Goal: Task Accomplishment & Management: Manage account settings

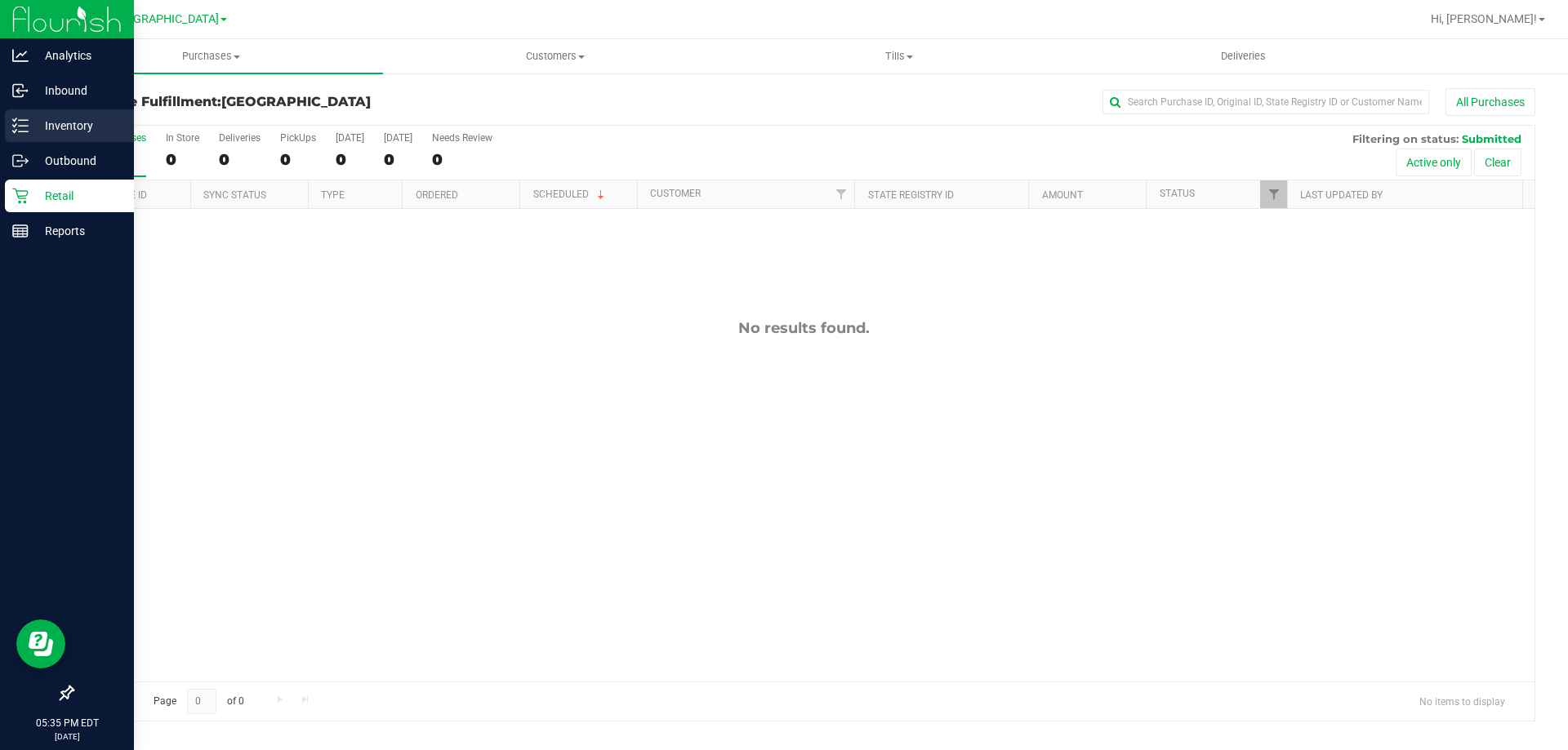
click at [106, 122] on p "Inventory" at bounding box center [77, 126] width 98 height 19
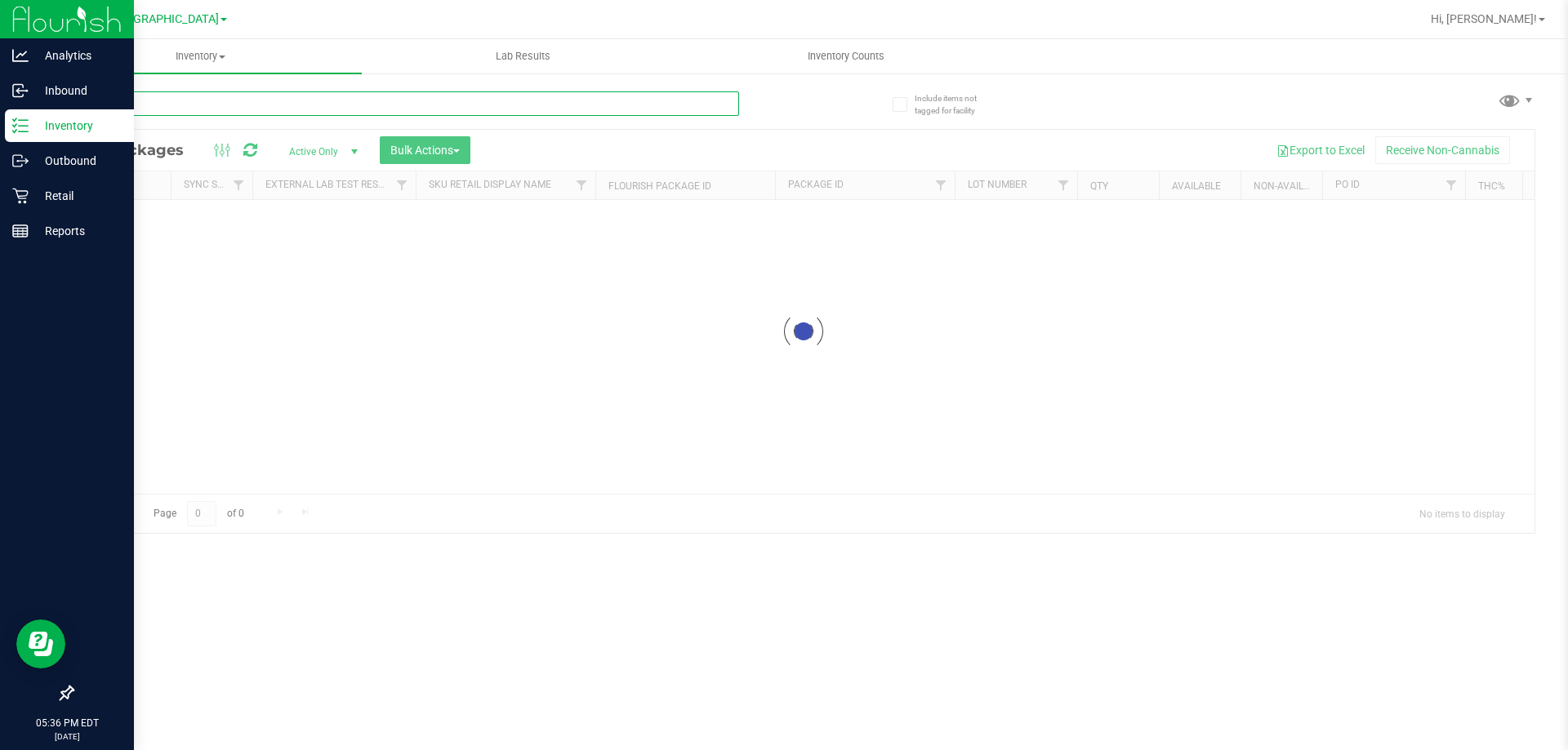
click at [197, 102] on div "Inventory All packages All inventory Waste log Create inventory Lab Results Inv…" at bounding box center [804, 395] width 1528 height 711
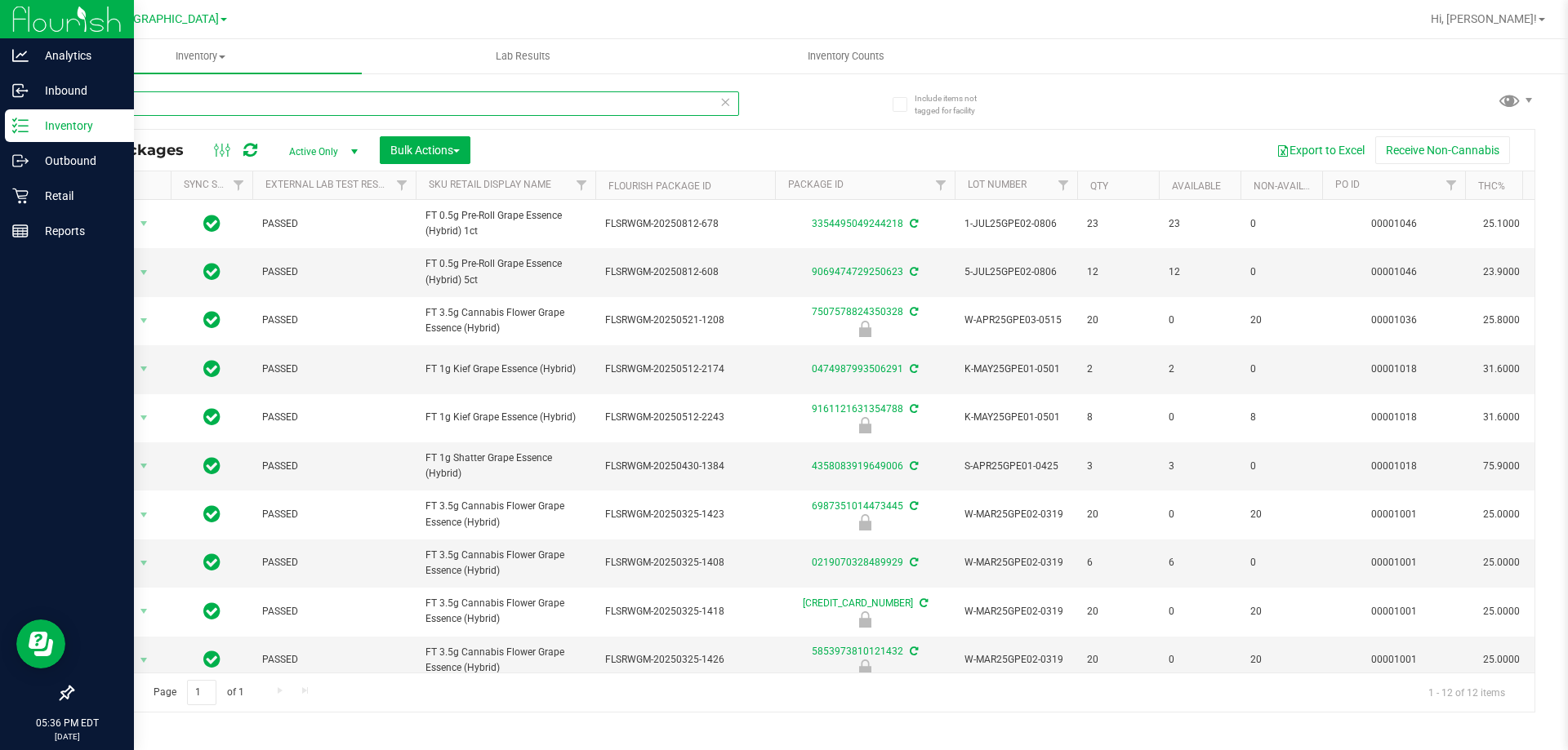
drag, startPoint x: 245, startPoint y: 109, endPoint x: 0, endPoint y: -98, distance: 320.7
click at [0, 0] on html "Analytics Inbound Inventory Outbound Retail Reports 05:36 PM EDT 08/19/2025 08/…" at bounding box center [784, 375] width 1568 height 750
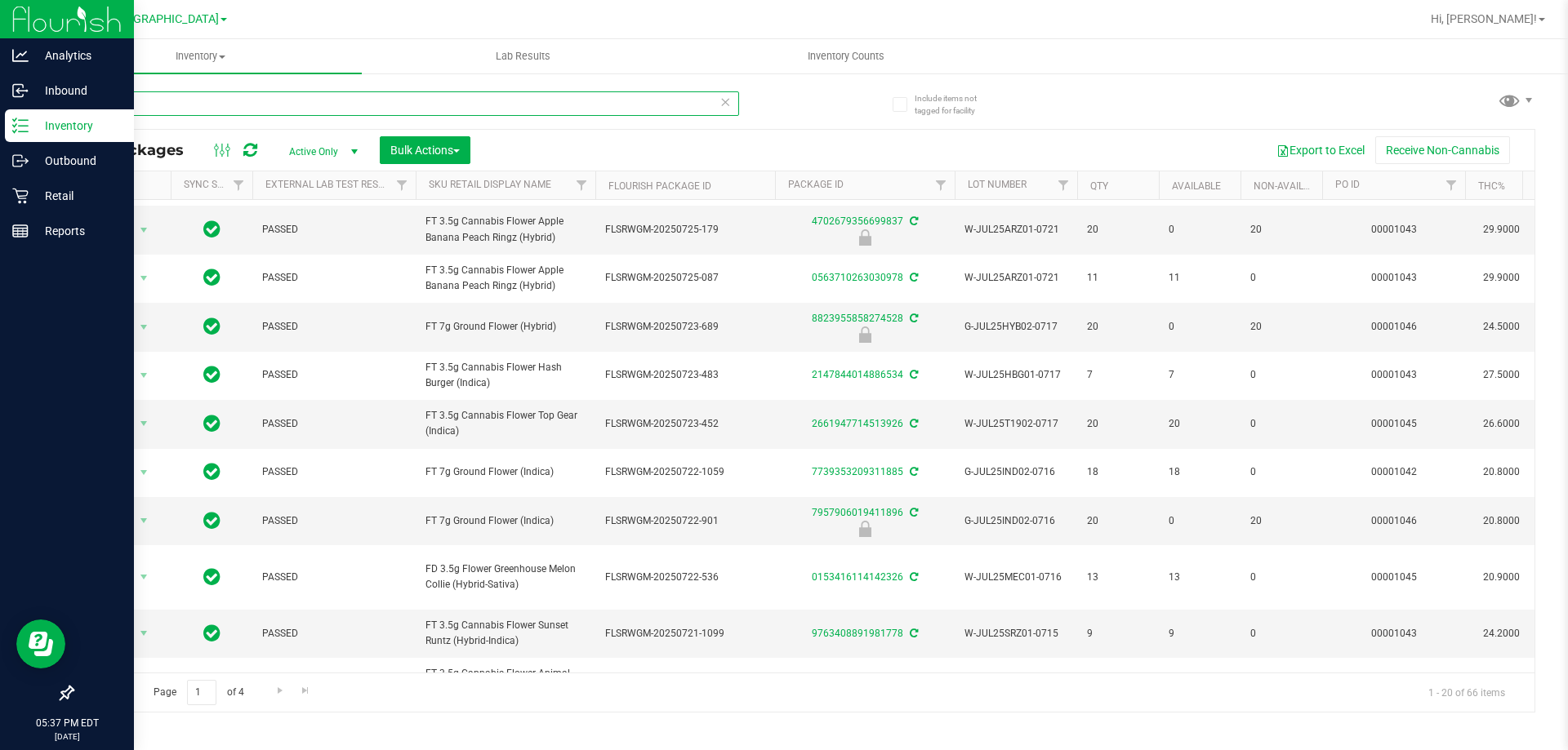
scroll to position [521, 0]
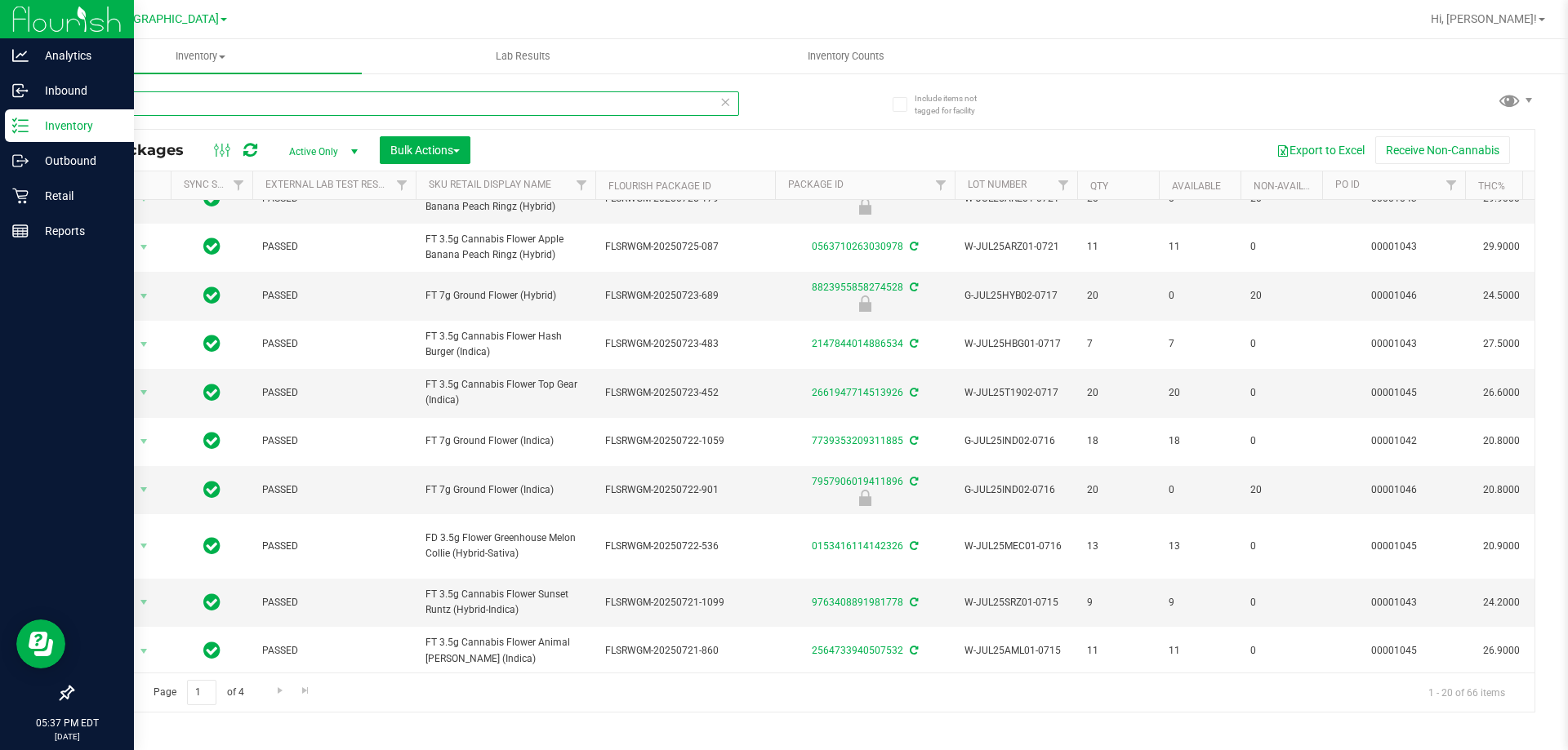
drag, startPoint x: 205, startPoint y: 99, endPoint x: 0, endPoint y: -98, distance: 284.3
click at [0, 0] on html "Analytics Inbound Inventory Outbound Retail Reports 05:37 PM EDT 08/19/2025 08/…" at bounding box center [784, 375] width 1568 height 750
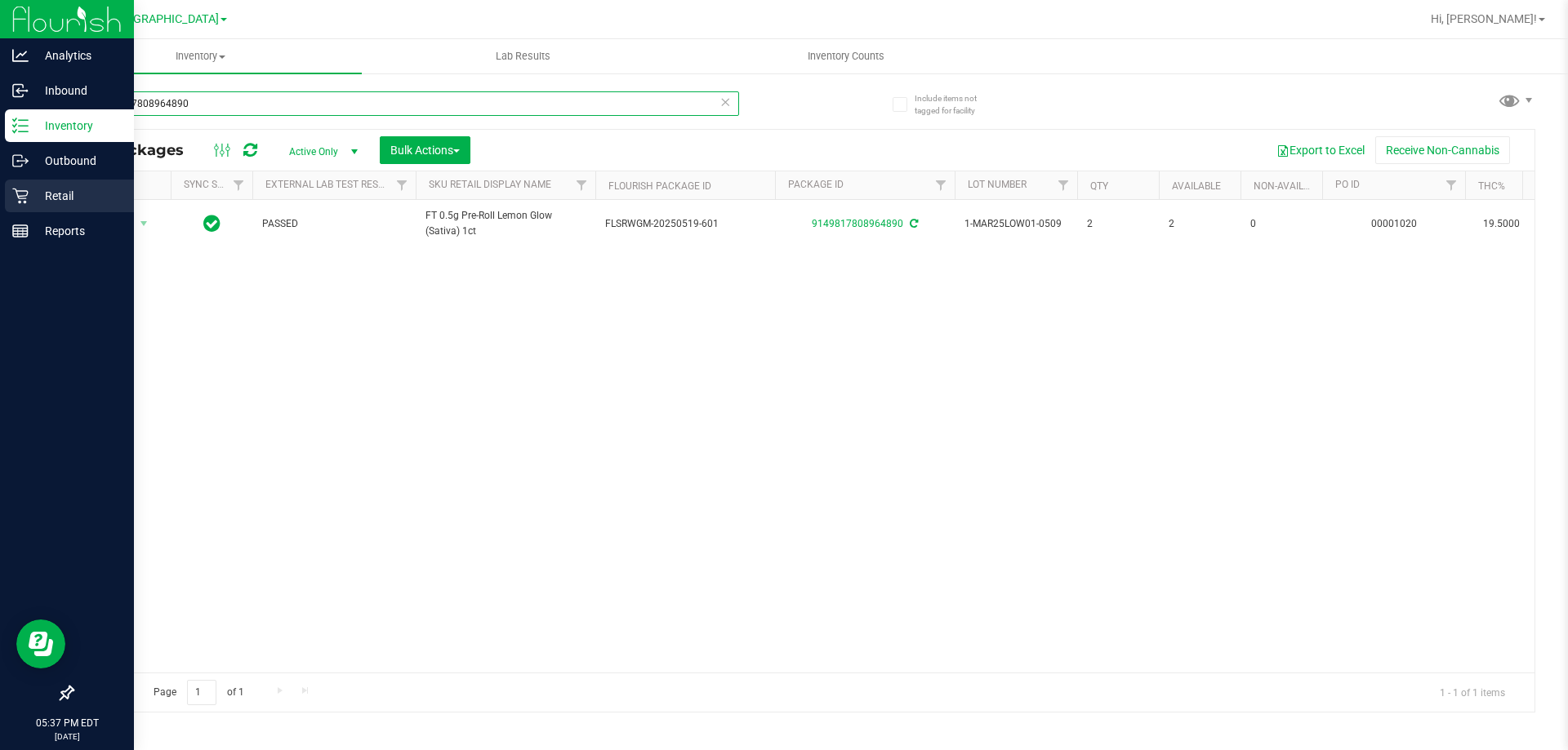
type input "9149817808964890"
click at [87, 200] on p "Retail" at bounding box center [77, 196] width 98 height 19
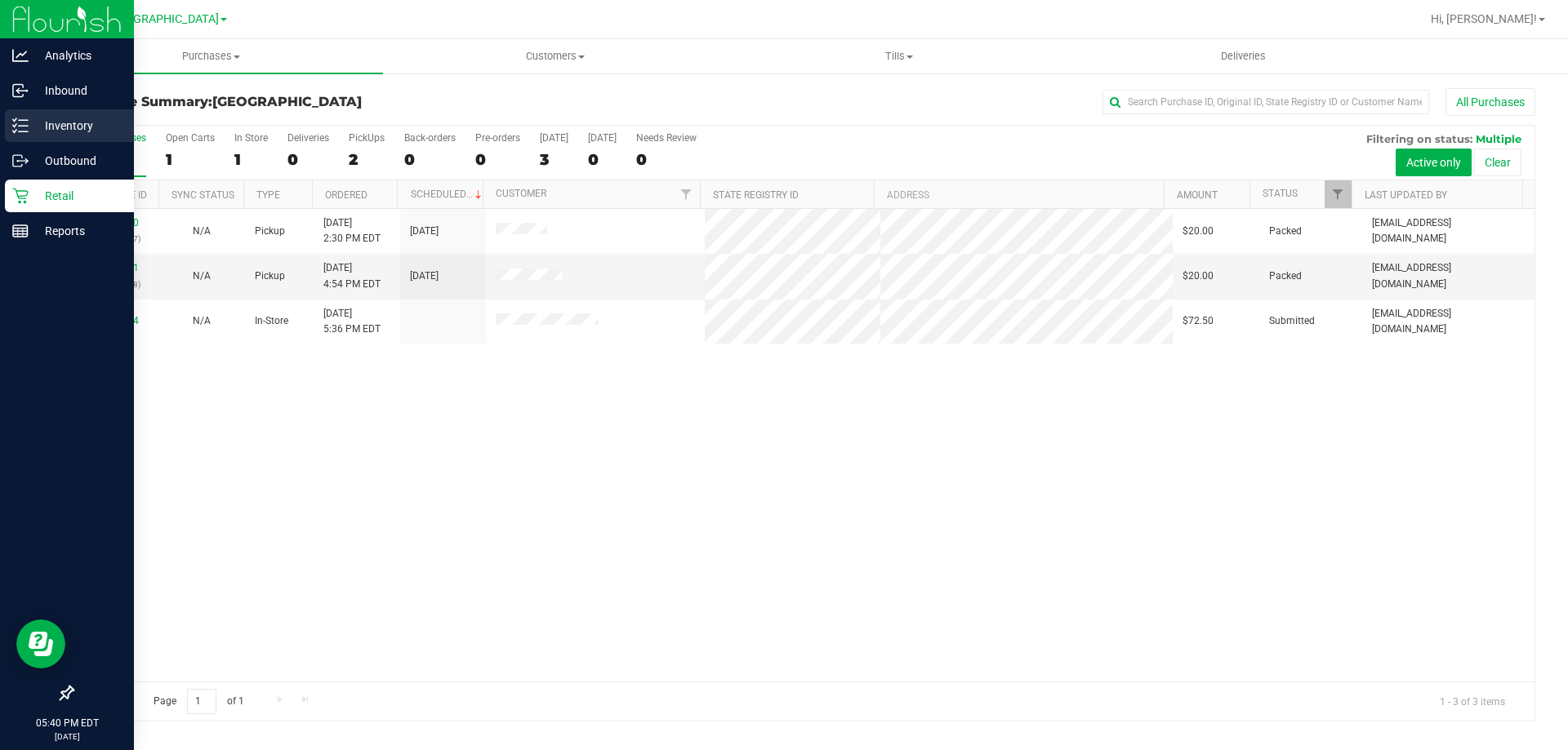
click at [106, 120] on p "Inventory" at bounding box center [77, 126] width 98 height 19
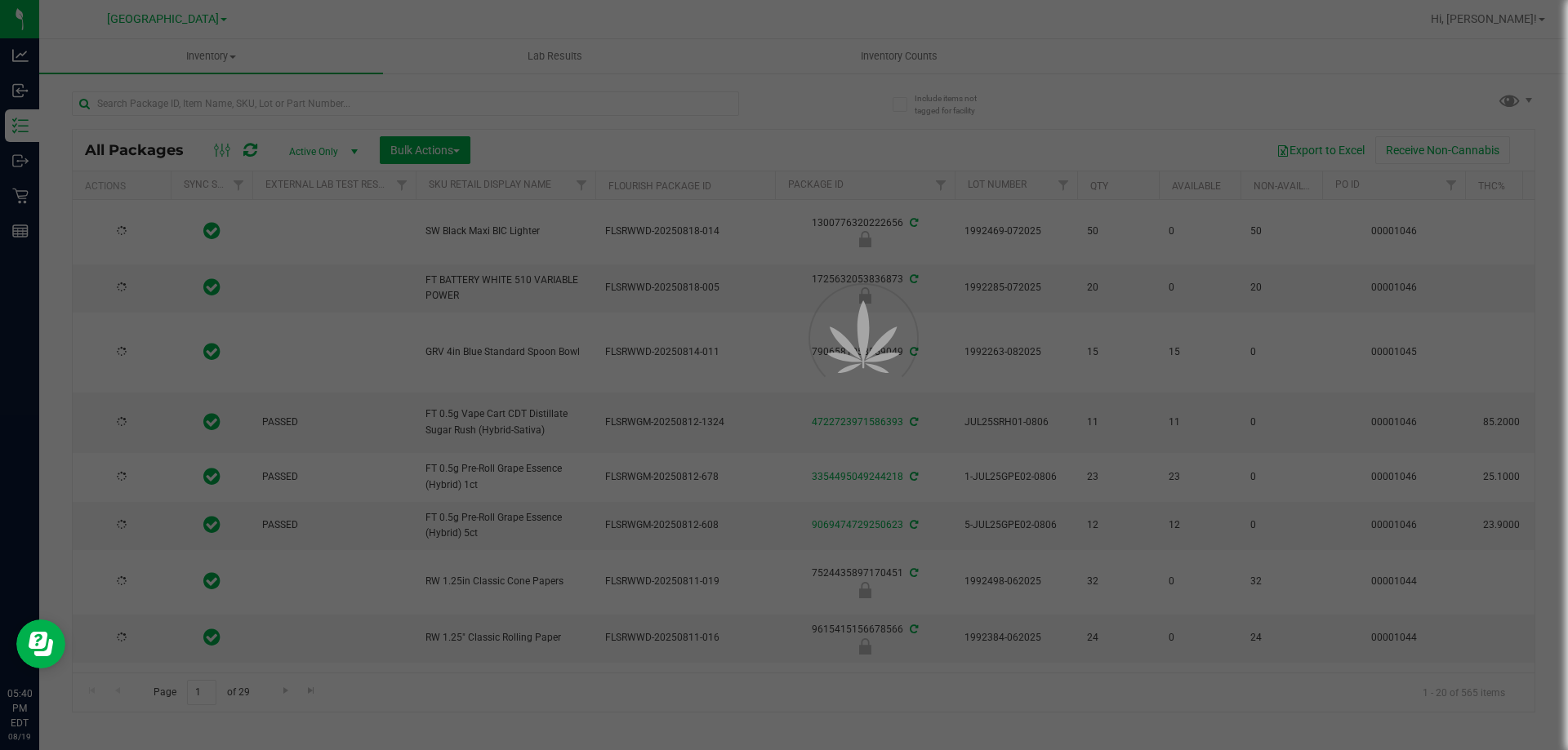
click at [203, 107] on div at bounding box center [784, 375] width 1568 height 750
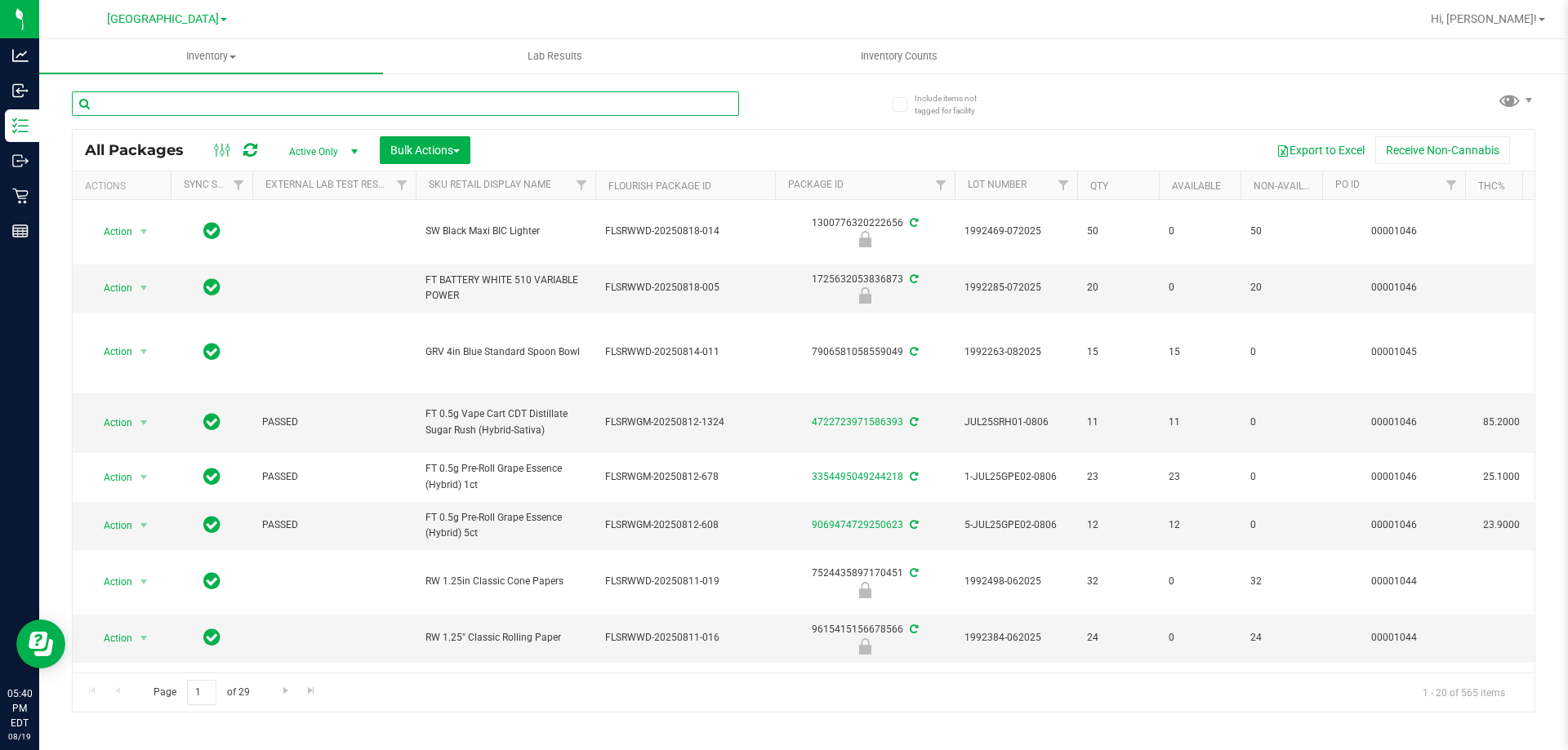
click at [203, 107] on input "text" at bounding box center [405, 104] width 667 height 25
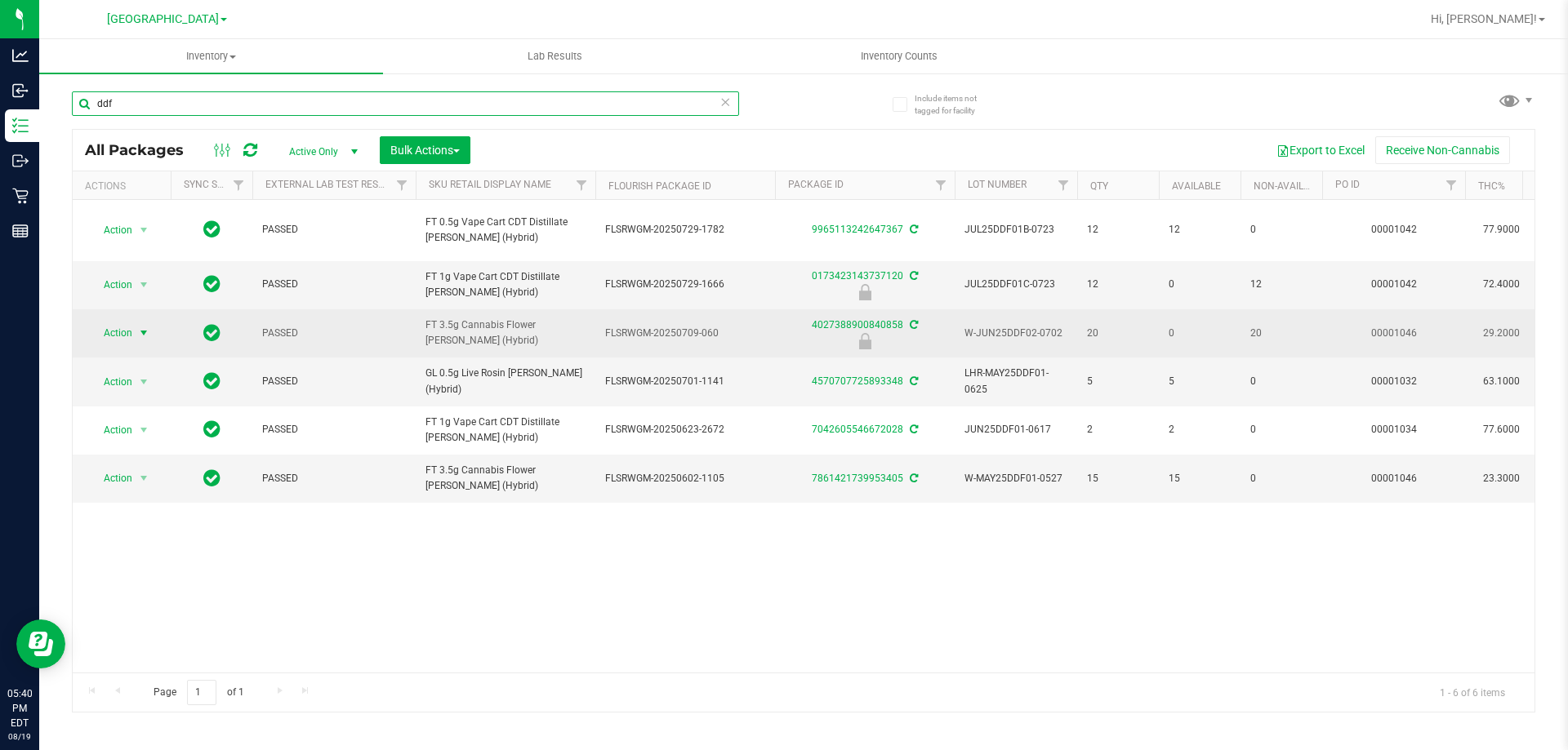
type input "ddf"
click at [127, 332] on span "Action" at bounding box center [111, 333] width 44 height 23
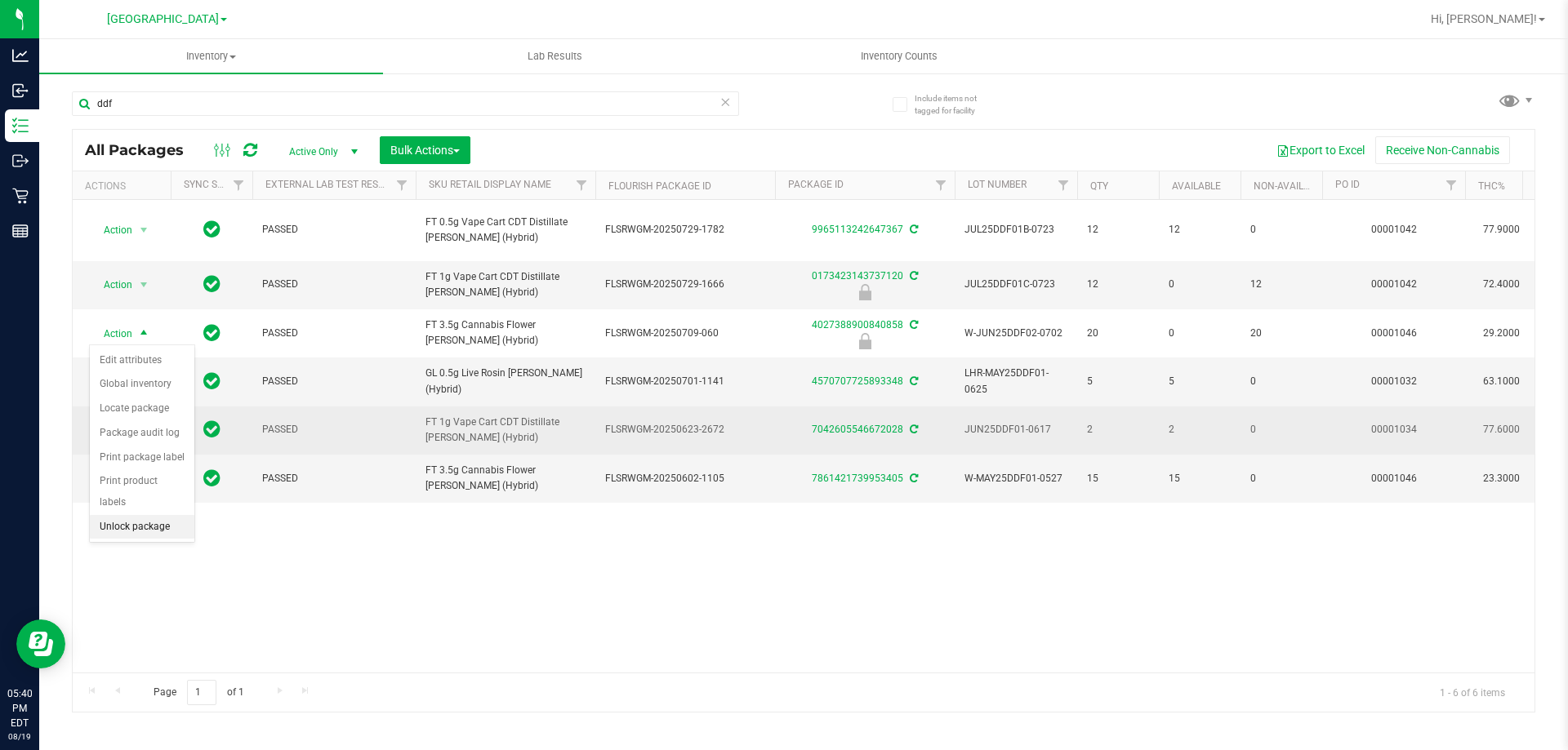
drag, startPoint x: 157, startPoint y: 513, endPoint x: 171, endPoint y: 440, distance: 74.3
click at [155, 515] on li "Unlock package" at bounding box center [142, 528] width 105 height 25
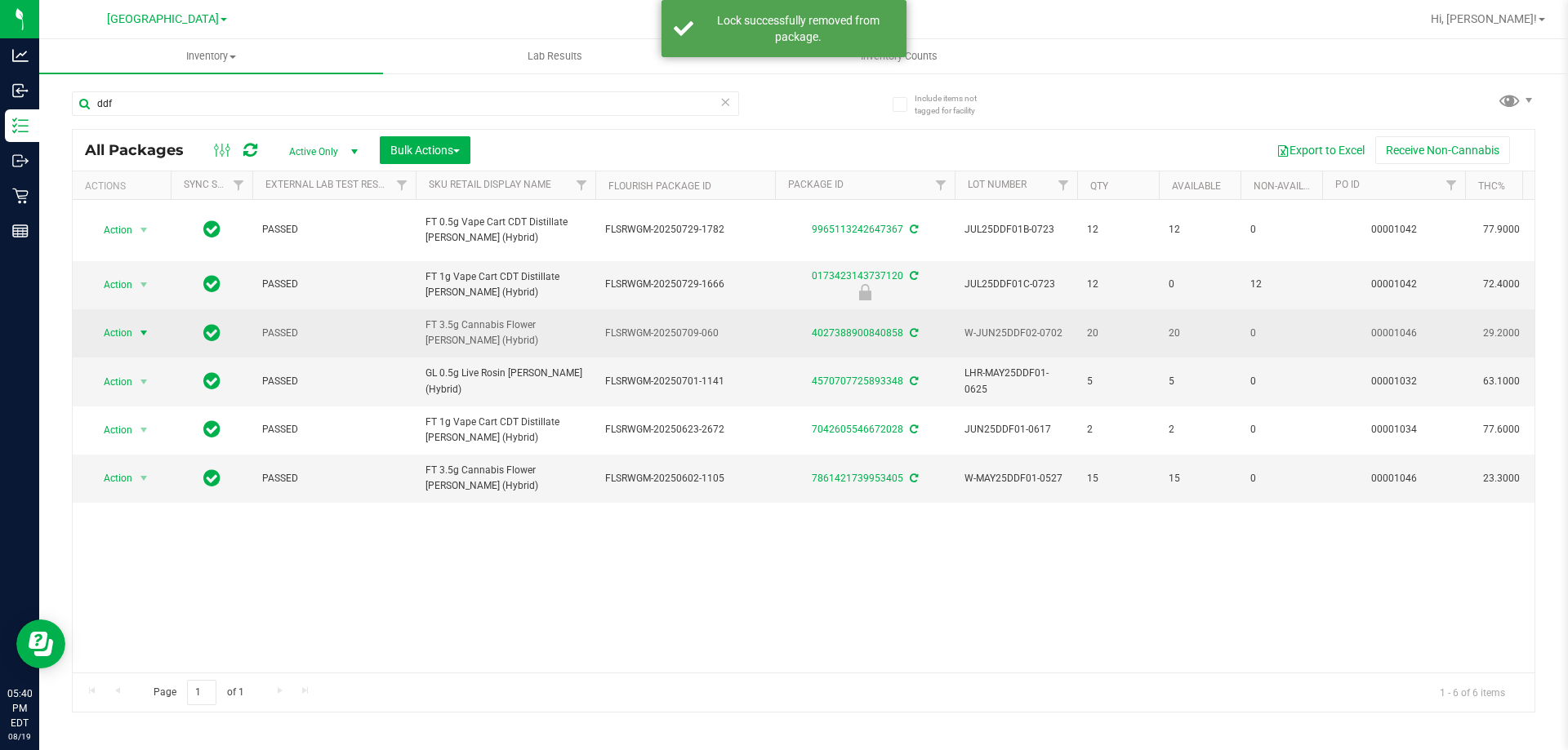
click at [137, 331] on span "select" at bounding box center [143, 332] width 13 height 13
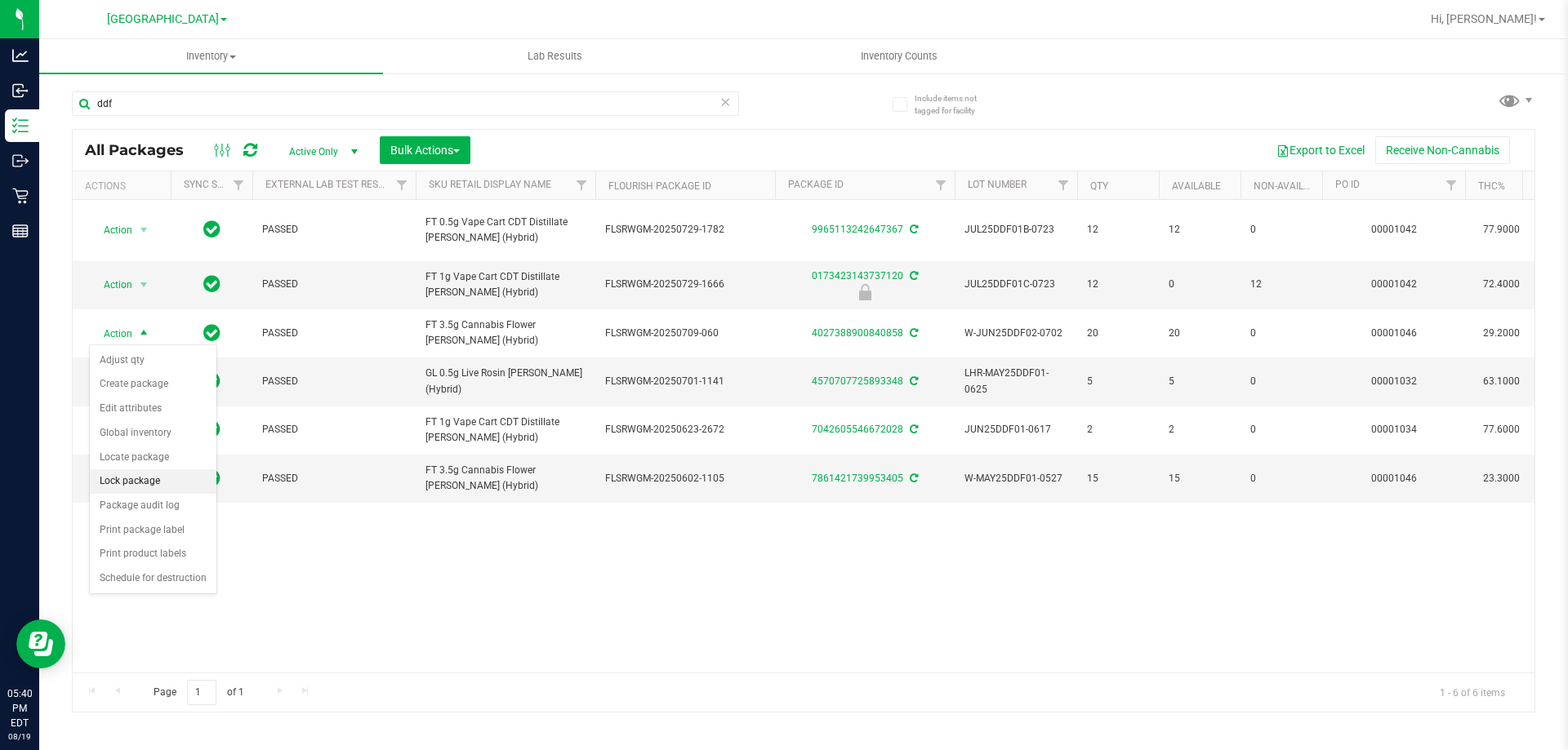
click at [160, 475] on li "Lock package" at bounding box center [153, 482] width 127 height 25
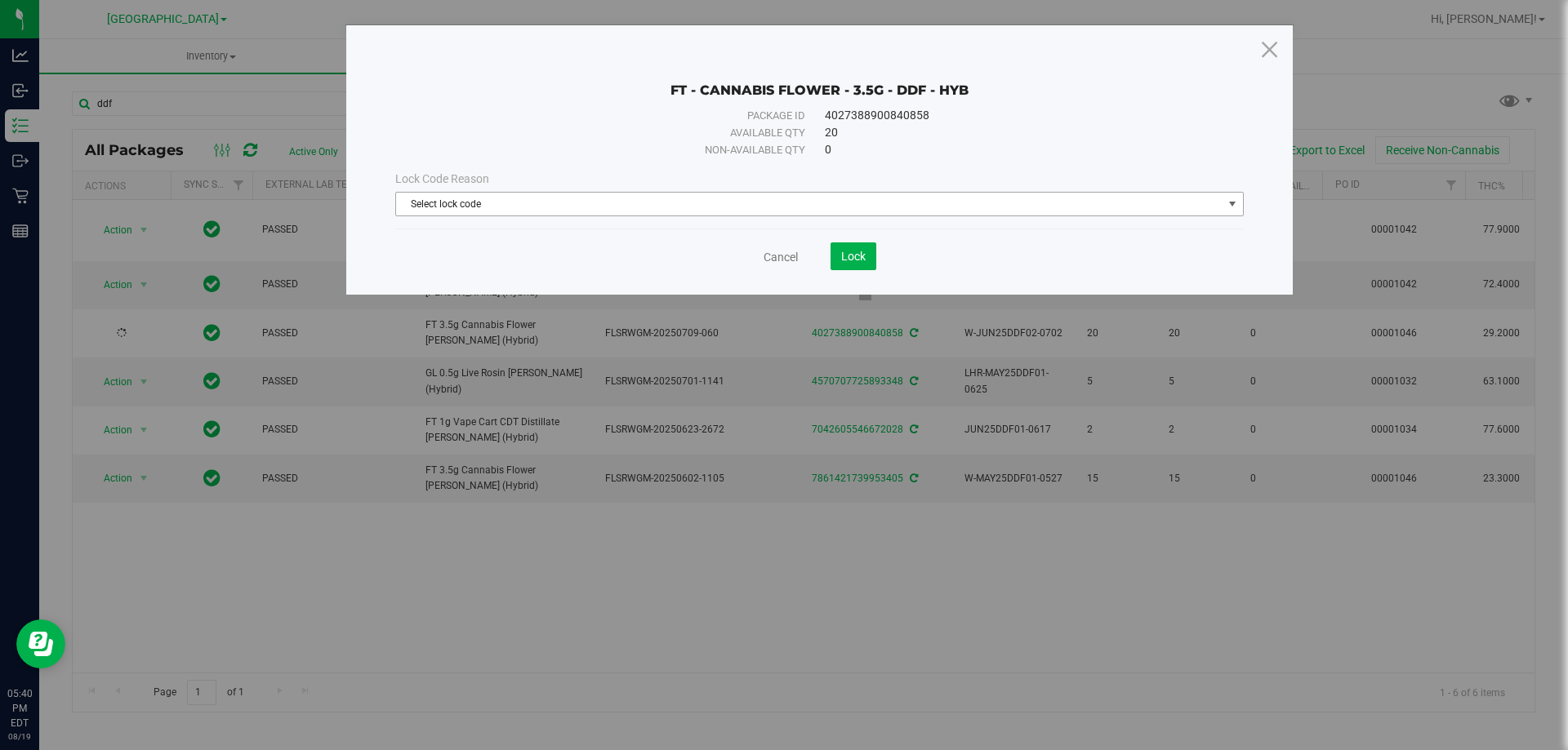
click at [484, 206] on span "Select lock code" at bounding box center [809, 204] width 827 height 23
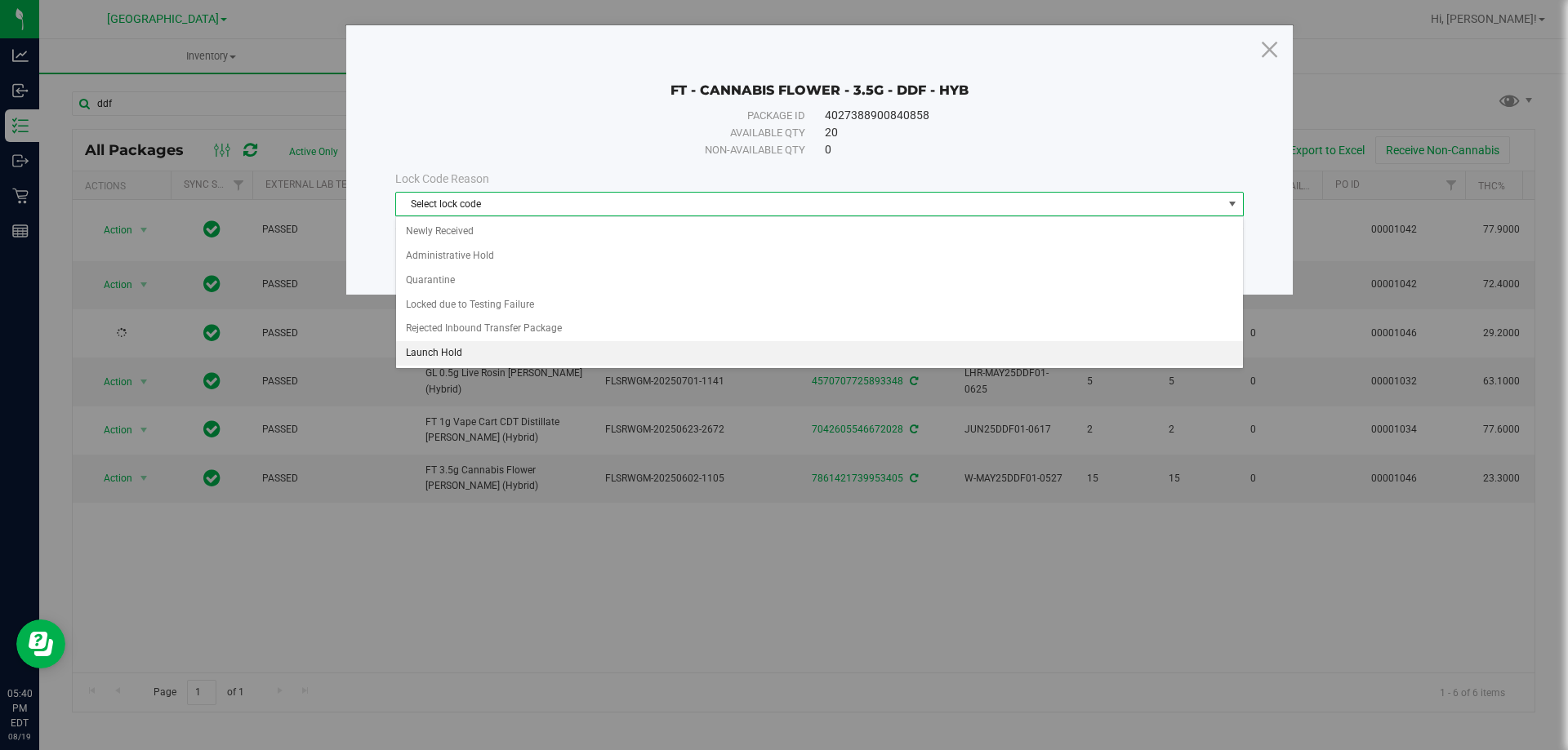
click at [460, 354] on li "Launch Hold" at bounding box center [819, 353] width 847 height 25
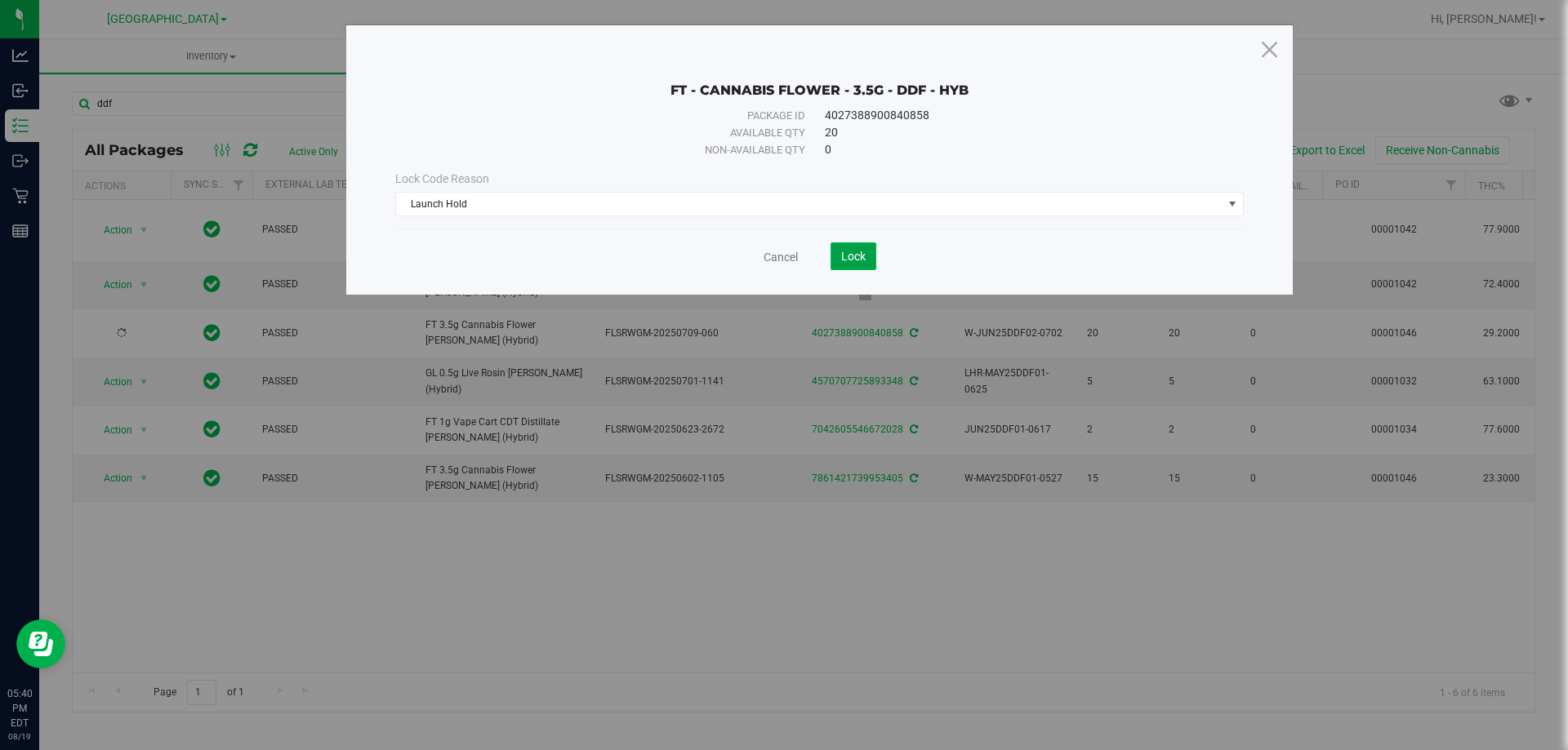
click at [839, 245] on button "Lock" at bounding box center [853, 257] width 46 height 28
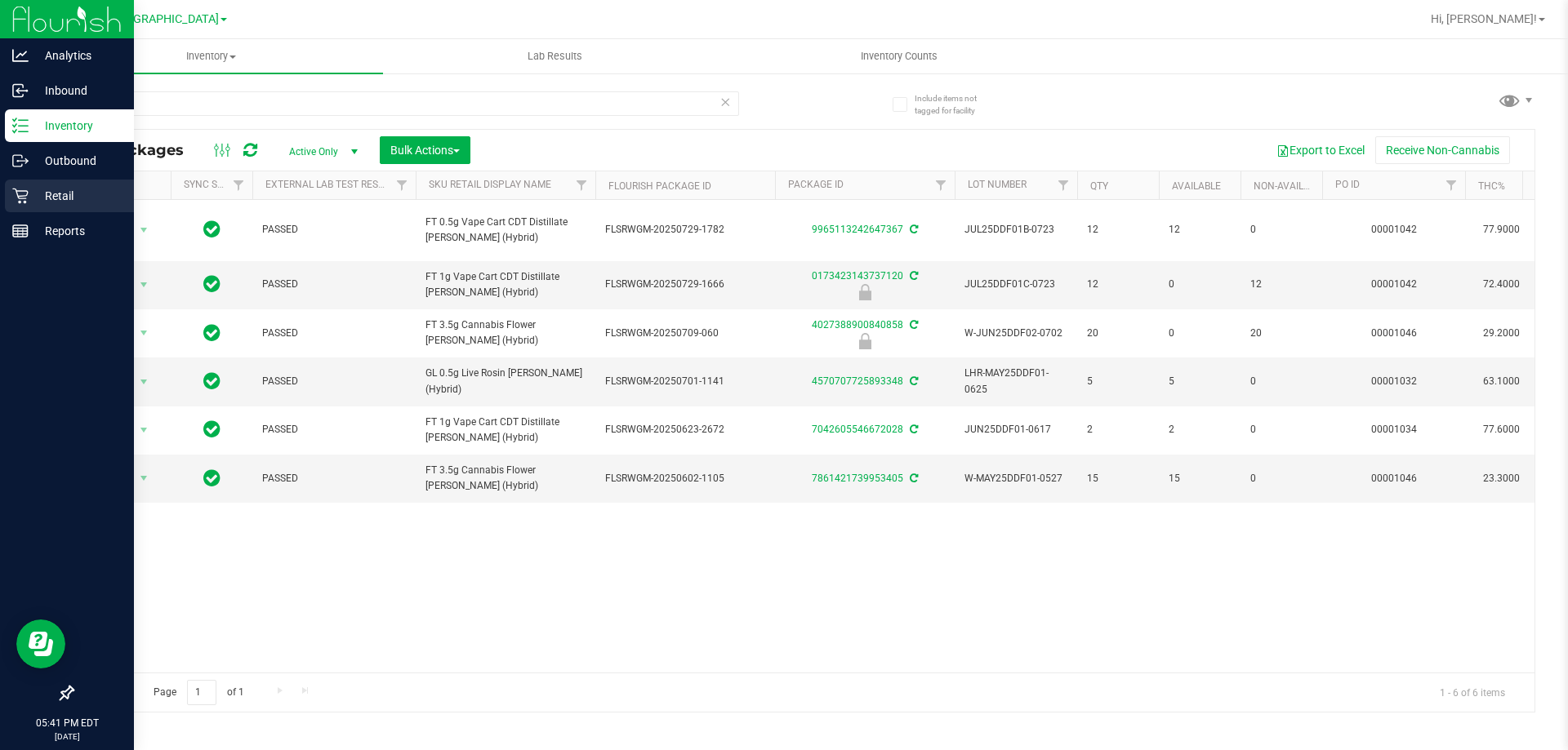
click at [52, 188] on p "Retail" at bounding box center [77, 196] width 98 height 19
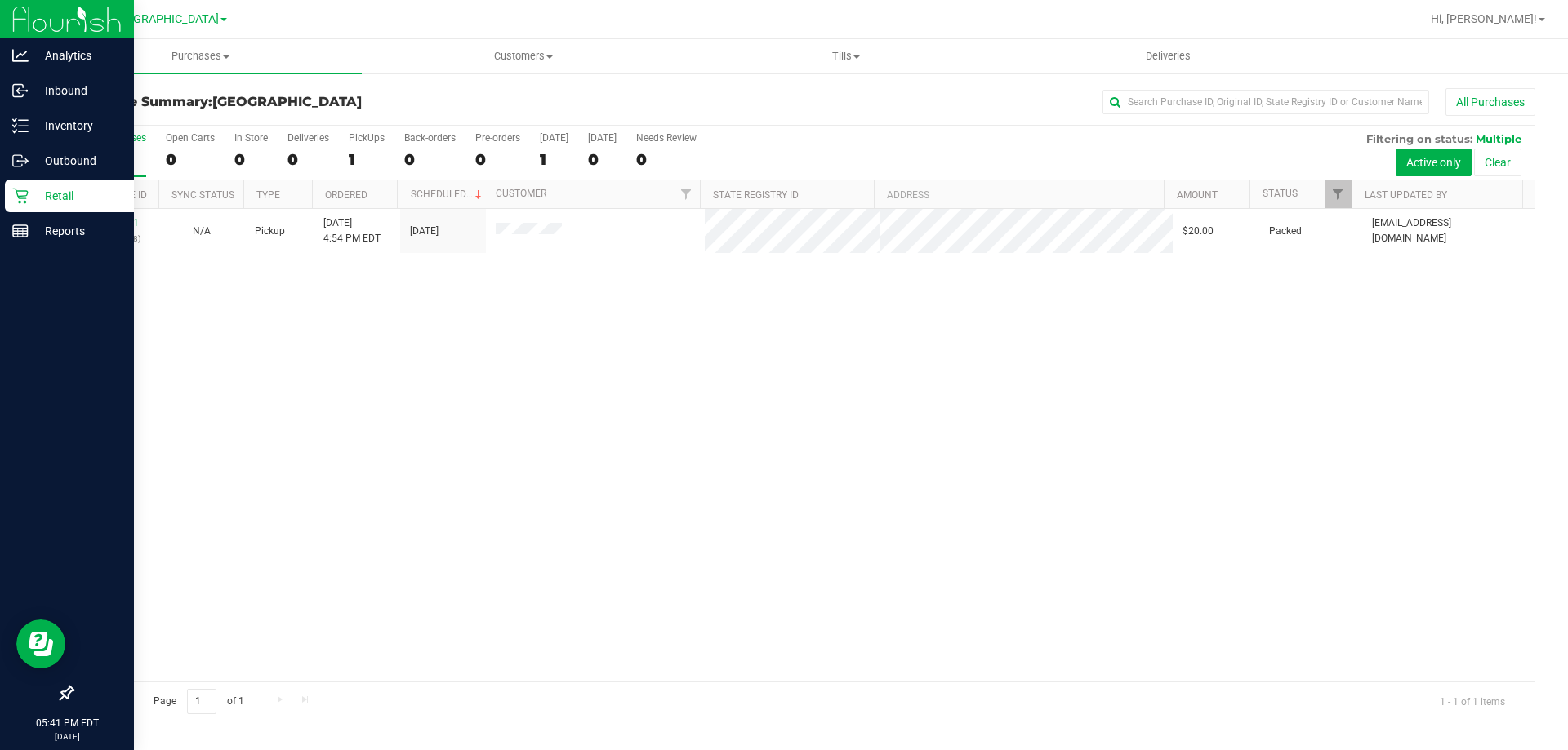
click at [54, 196] on p "Retail" at bounding box center [77, 196] width 98 height 19
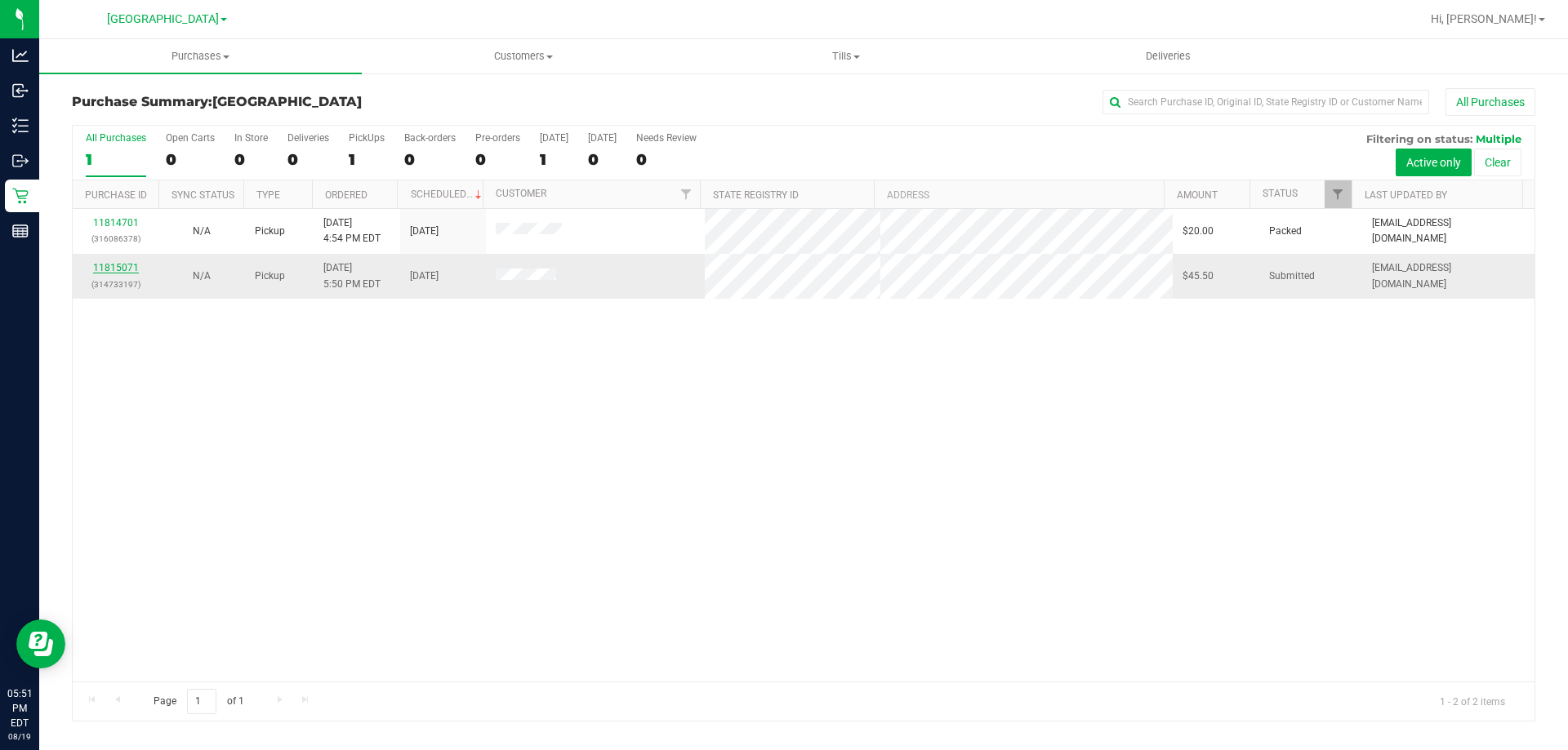
click at [115, 266] on link "11815071" at bounding box center [116, 267] width 46 height 11
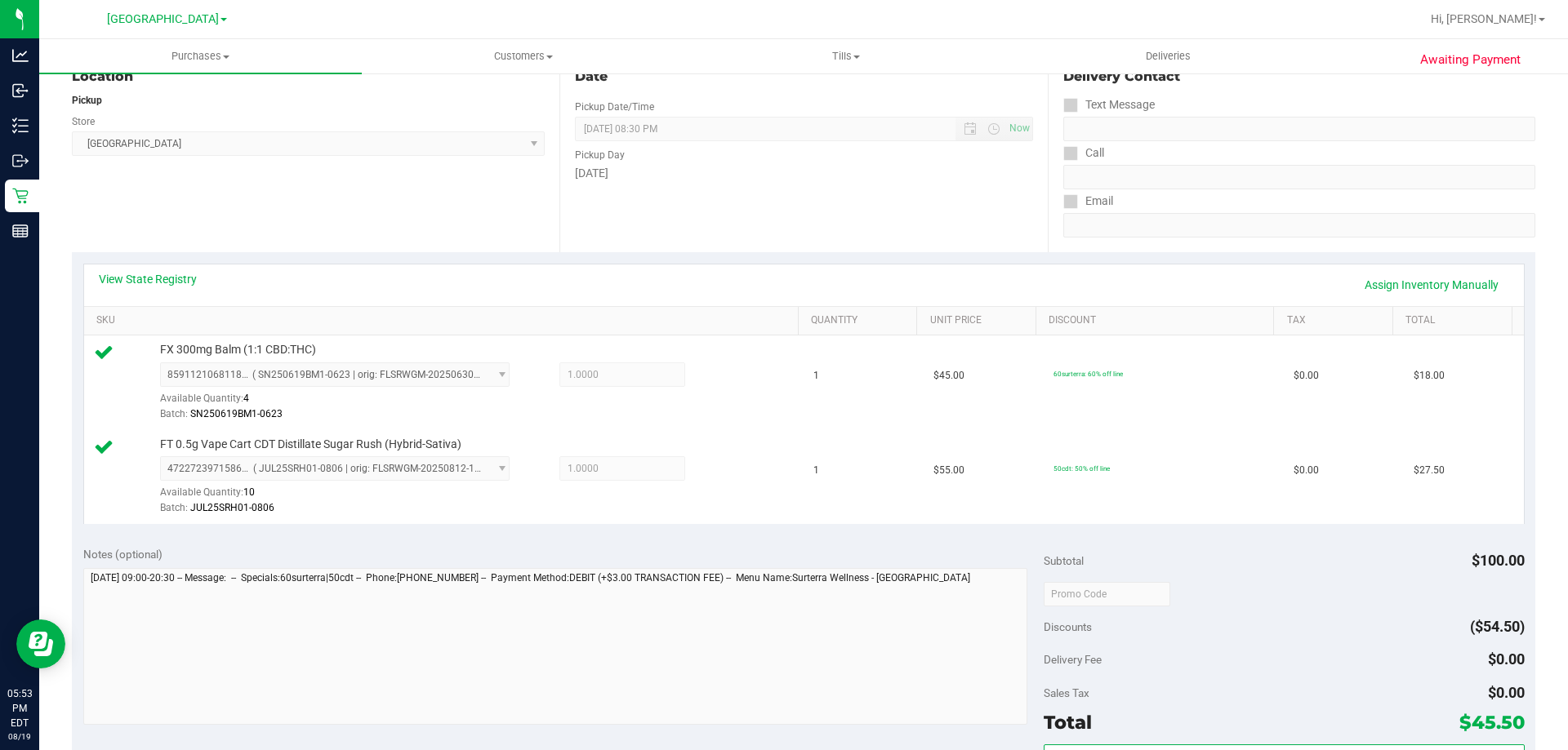
scroll to position [326, 0]
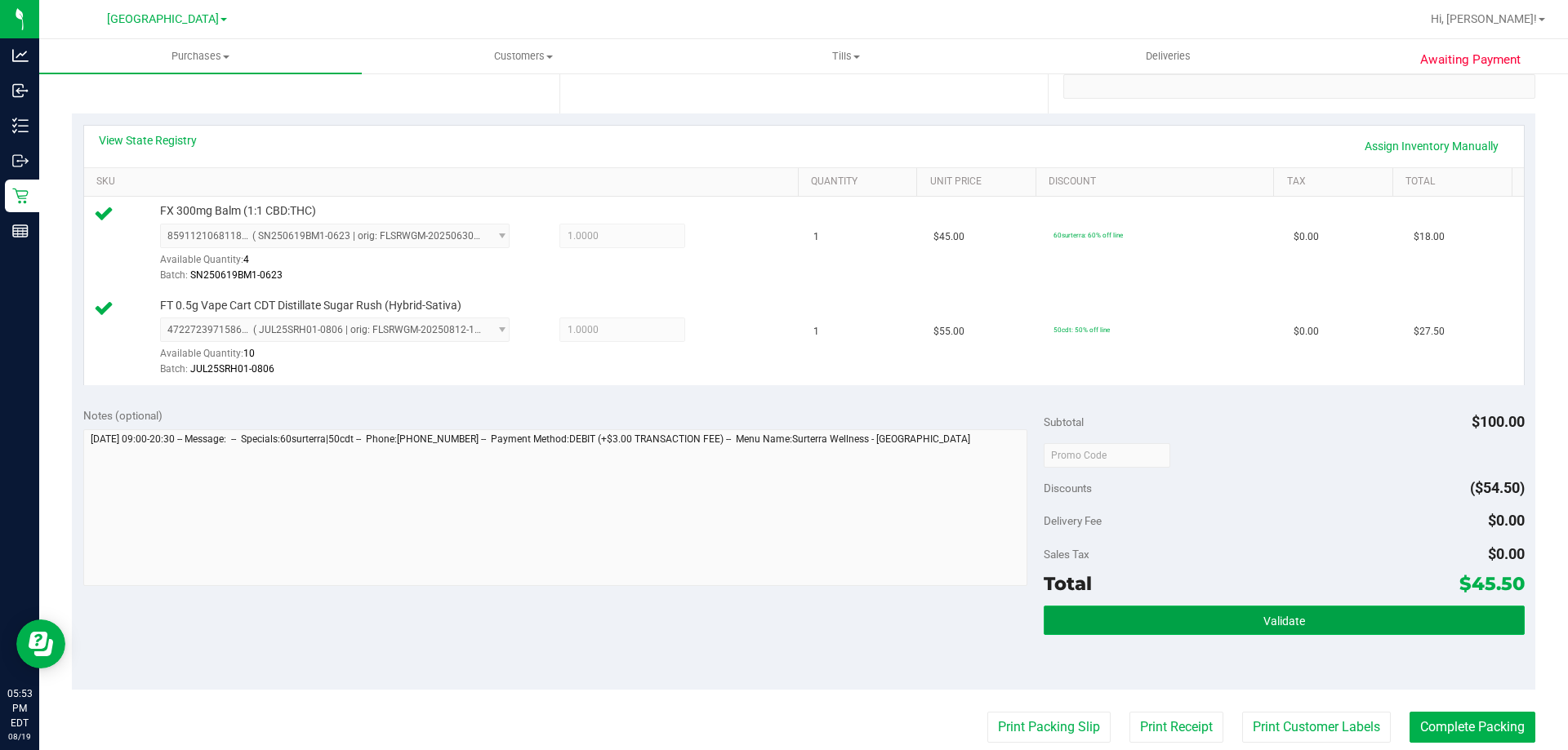
click at [1255, 630] on button "Validate" at bounding box center [1284, 620] width 480 height 29
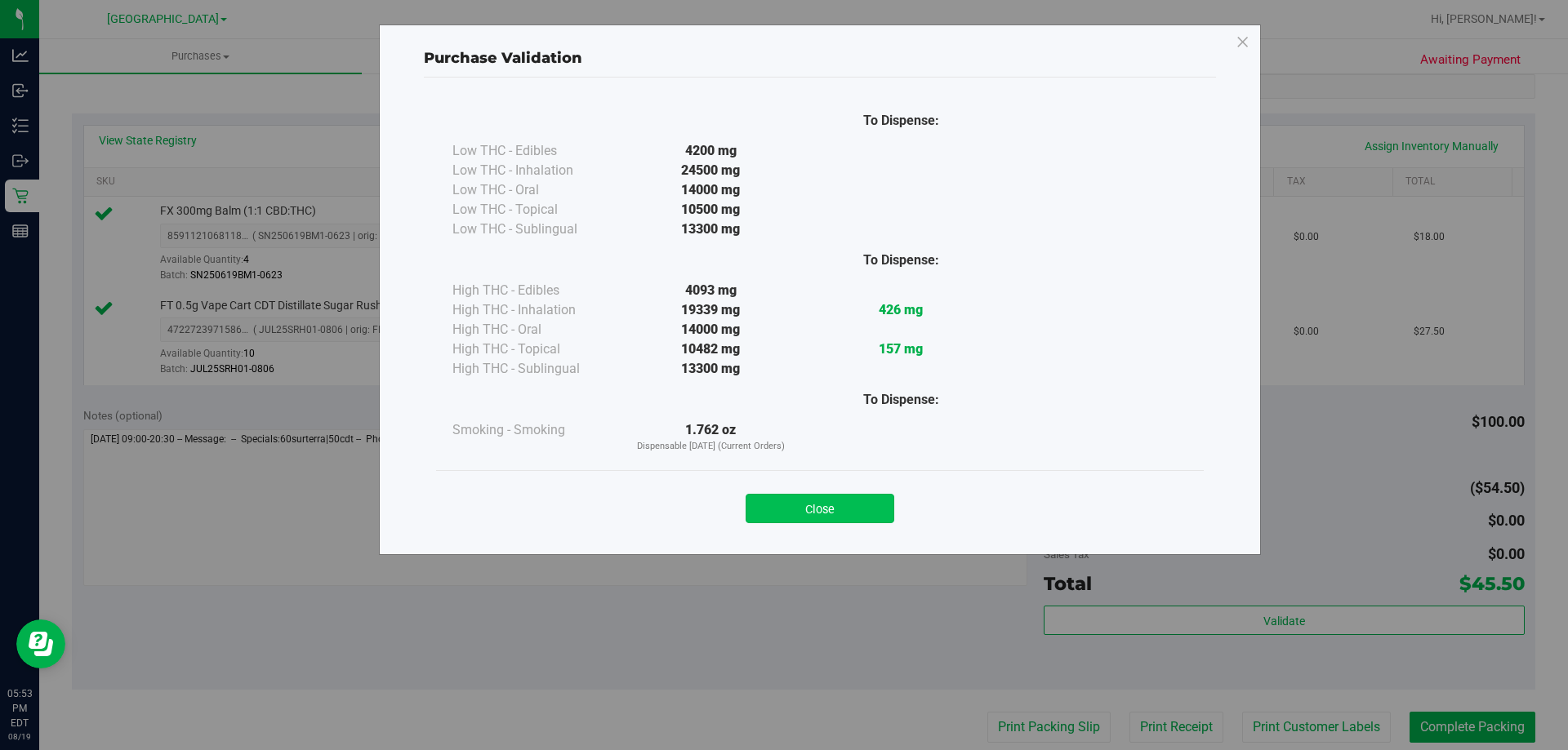
click at [851, 517] on button "Close" at bounding box center [820, 508] width 149 height 29
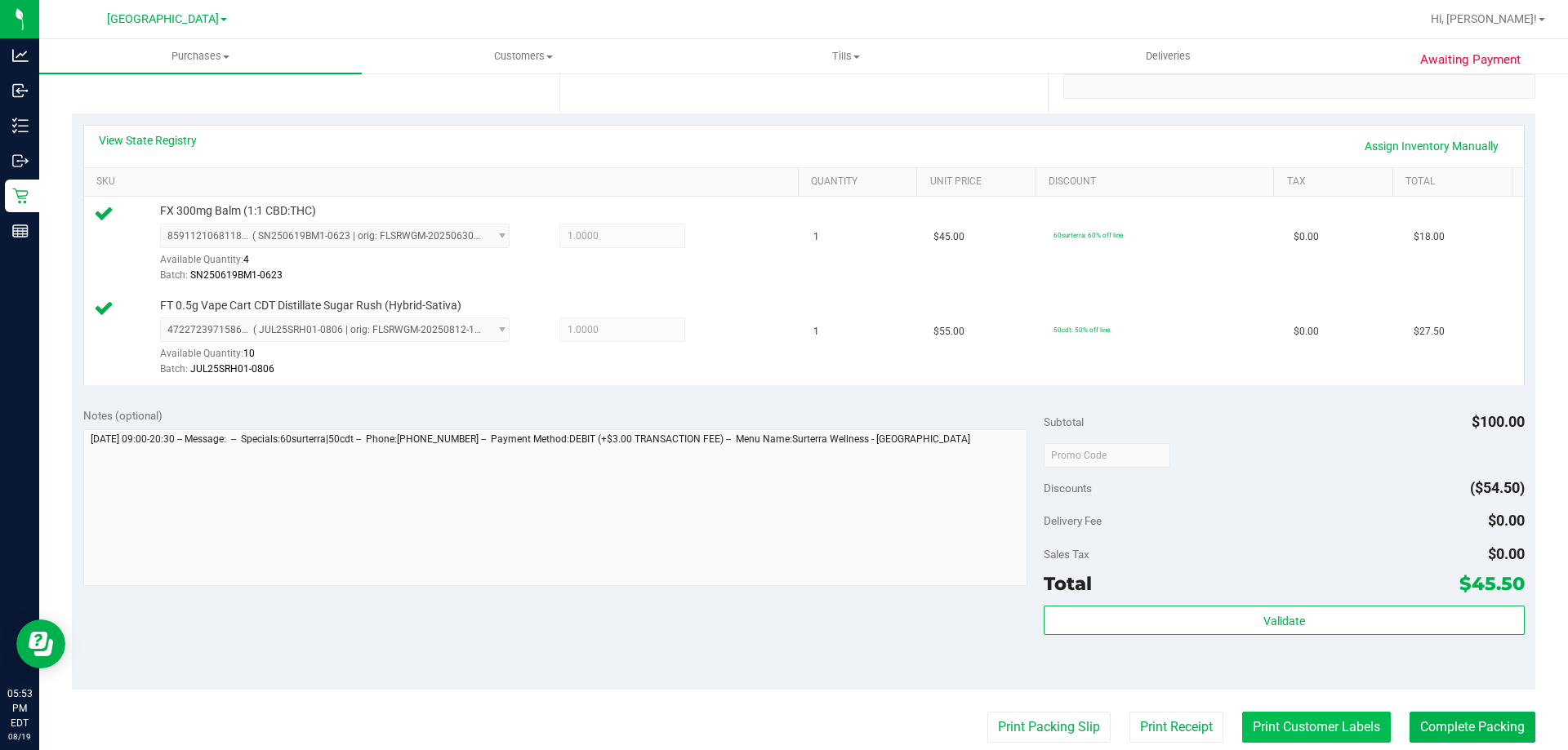
click at [1280, 723] on button "Print Customer Labels" at bounding box center [1316, 727] width 149 height 31
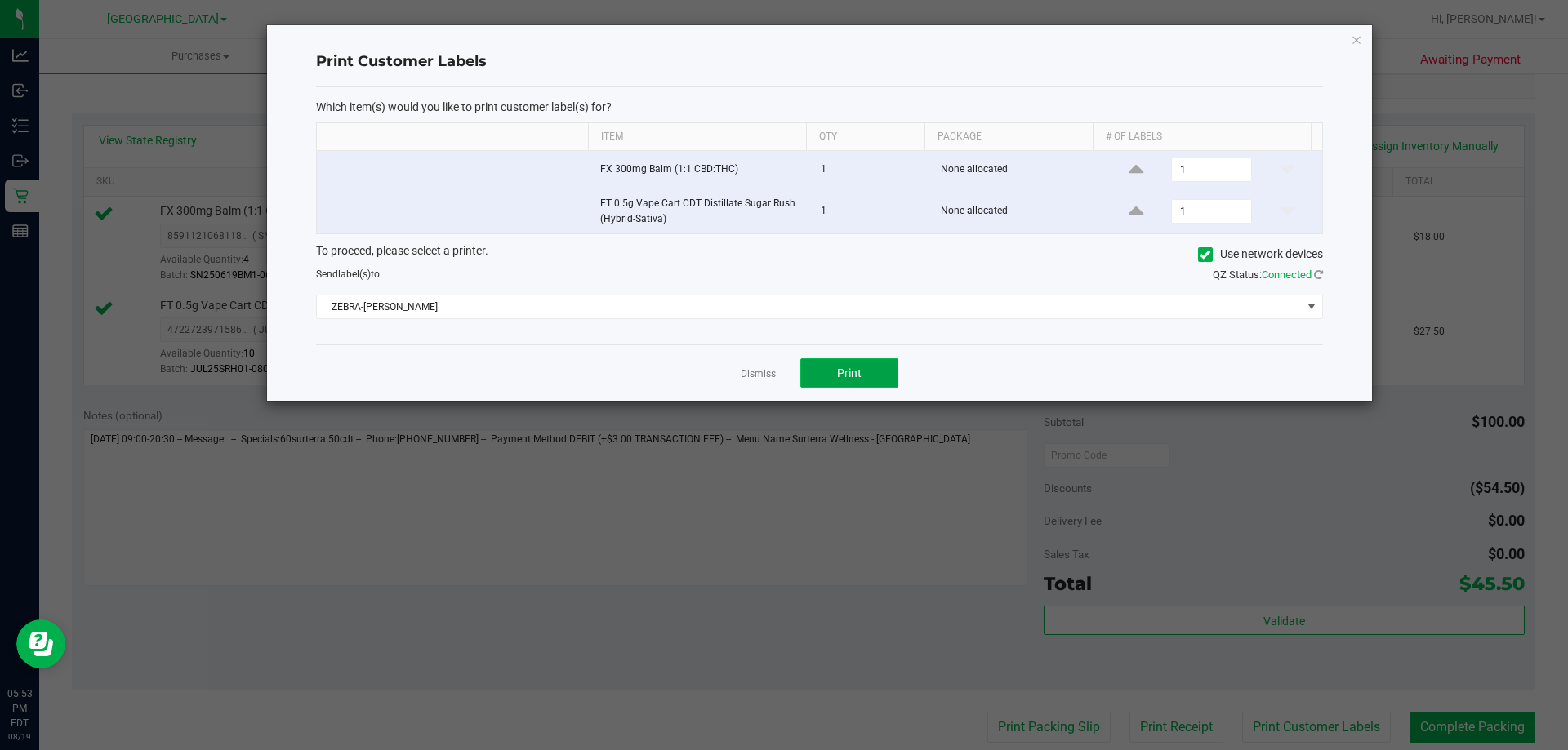
click at [867, 374] on button "Print" at bounding box center [849, 373] width 98 height 29
click at [1364, 42] on div "Print Customer Labels Which item(s) would you like to print customer label(s) f…" at bounding box center [820, 213] width 1105 height 375
click at [1353, 40] on icon "button" at bounding box center [1356, 39] width 11 height 19
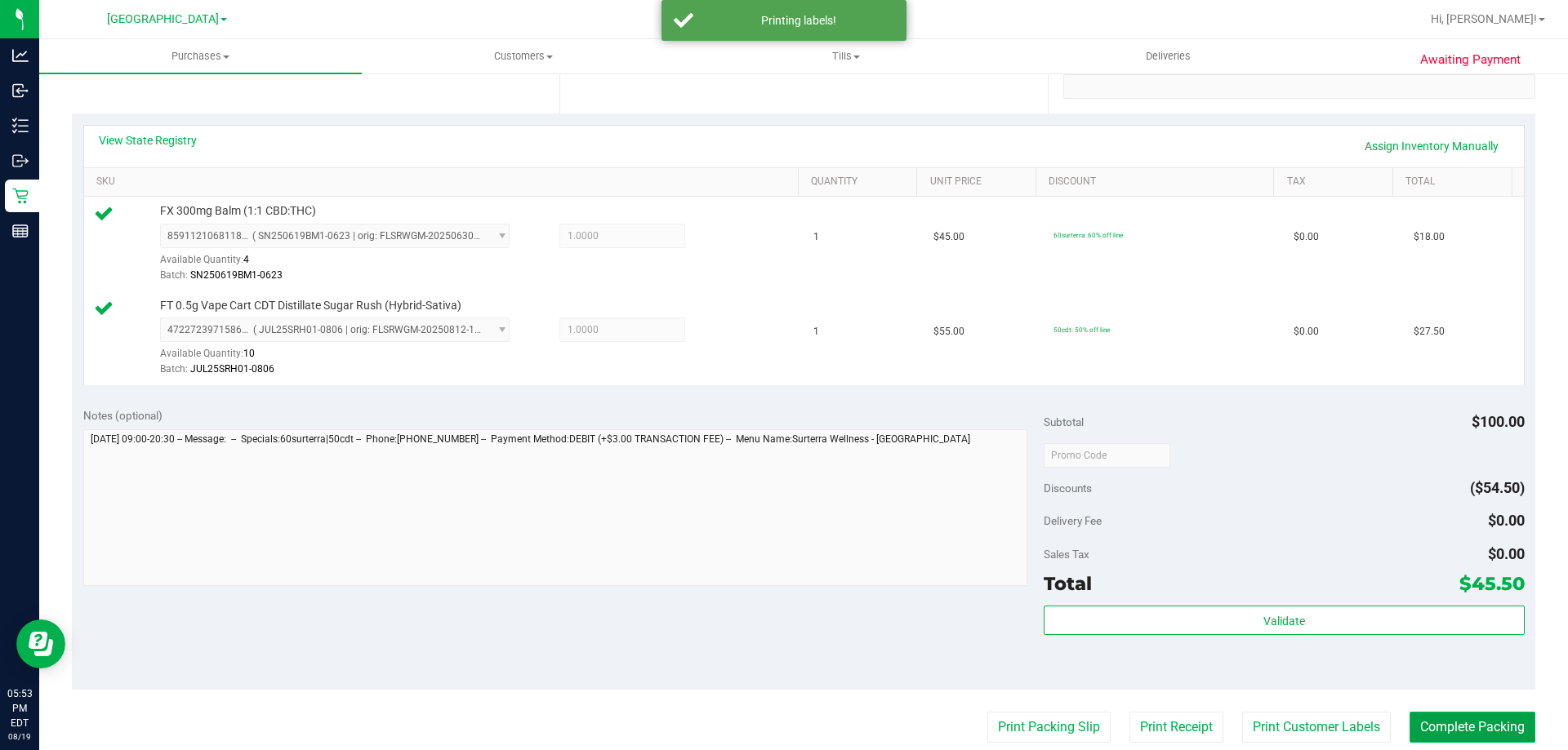
click at [1464, 733] on button "Complete Packing" at bounding box center [1472, 727] width 126 height 31
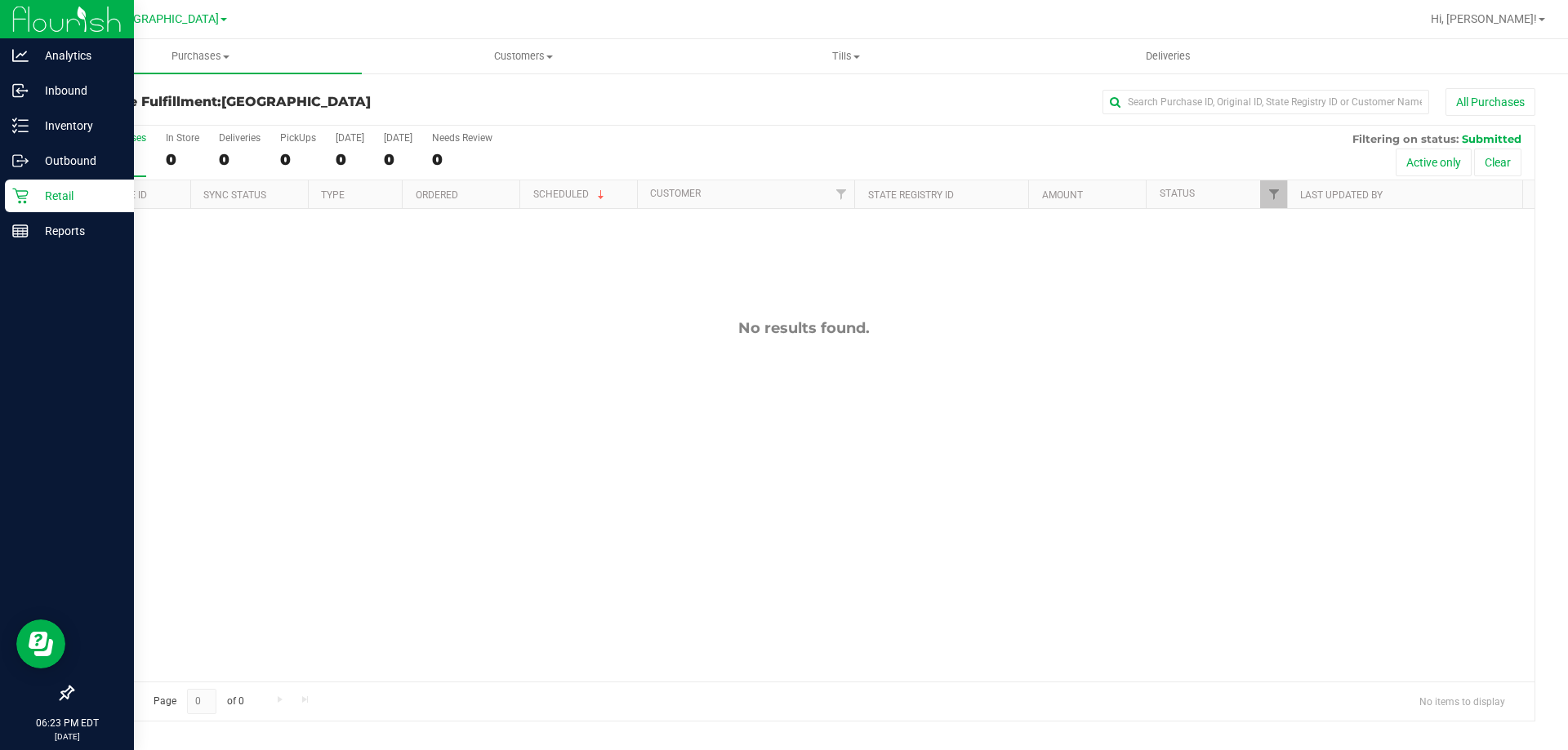
click at [52, 200] on p "Retail" at bounding box center [77, 196] width 98 height 19
